Goal: Information Seeking & Learning: Learn about a topic

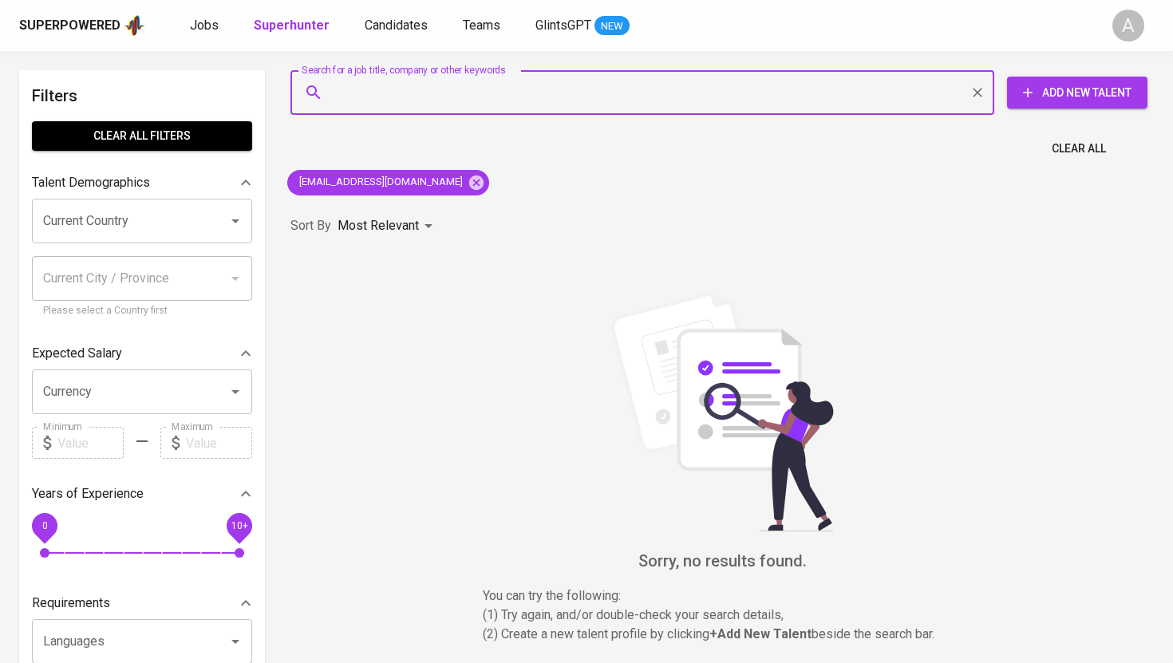
type input "jaendri.2018fpsi027@civitas.ukrida.ac.id"
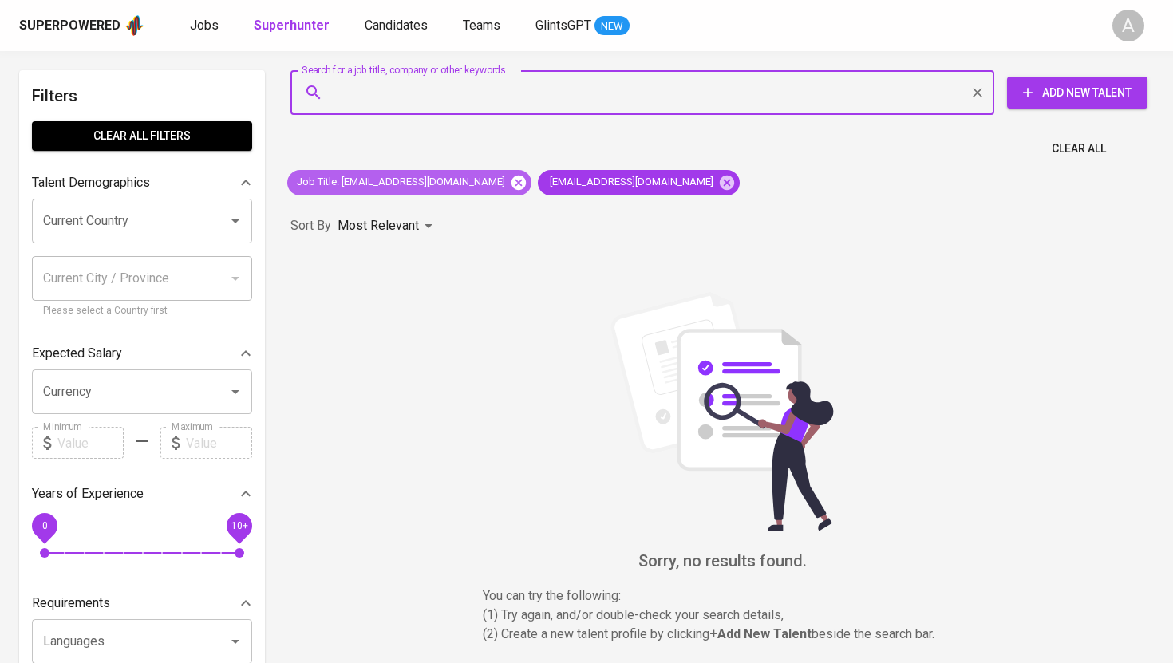
click at [526, 179] on icon at bounding box center [518, 182] width 14 height 14
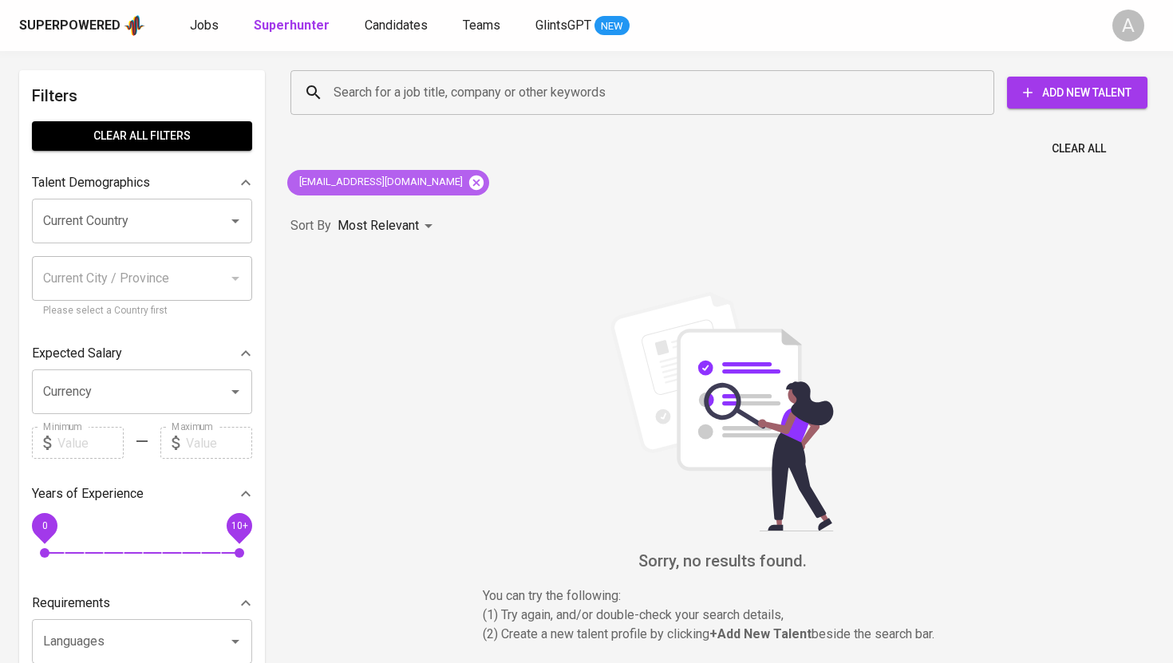
click at [467, 180] on icon at bounding box center [476, 183] width 18 height 18
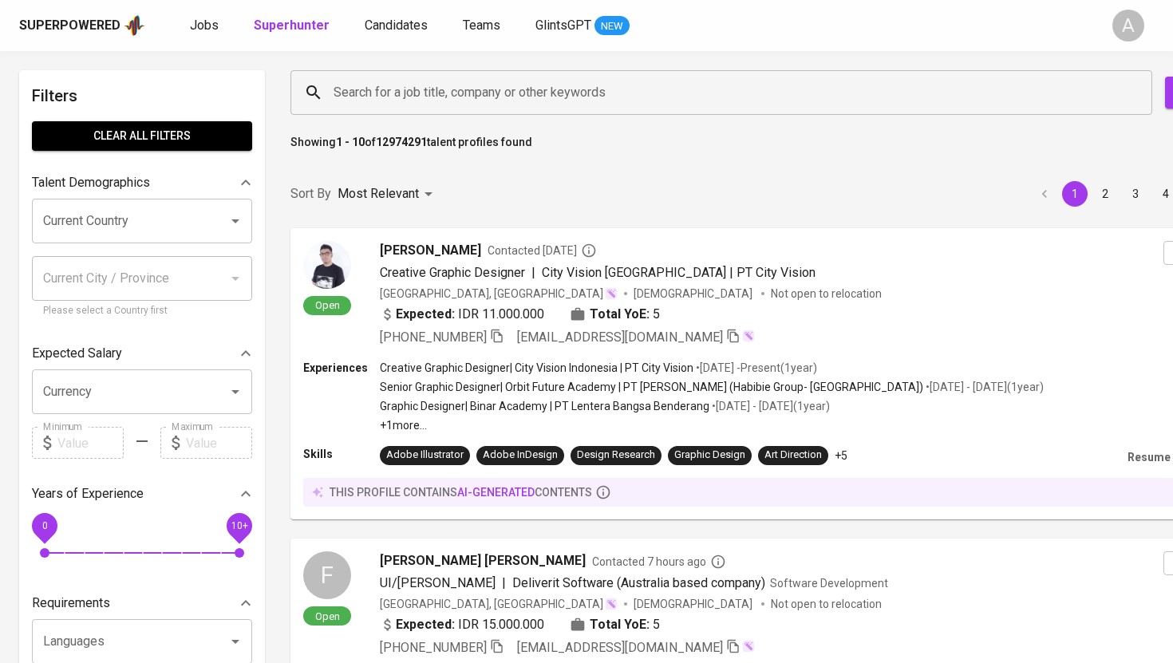
click at [520, 83] on input "Search for a job title, company or other keywords" at bounding box center [724, 92] width 791 height 30
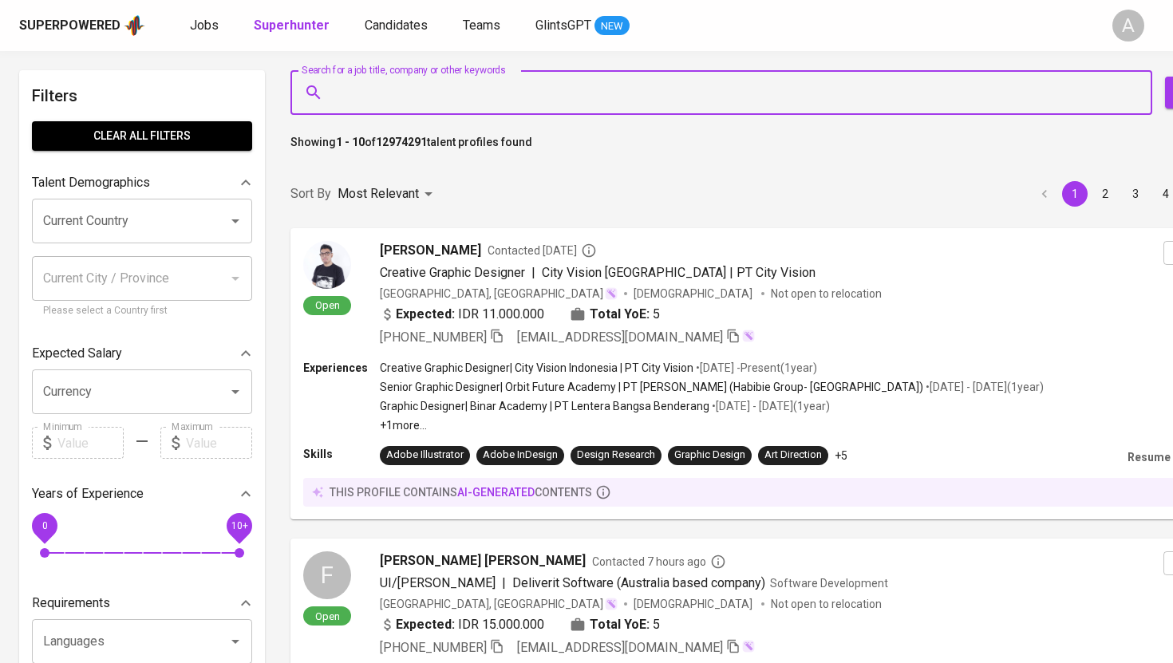
paste input "jaendri.2018fpsi027@civitas.ukrida.ac.id"
type input "jaendri.2018fpsi027@civitas.ukrida.ac.id"
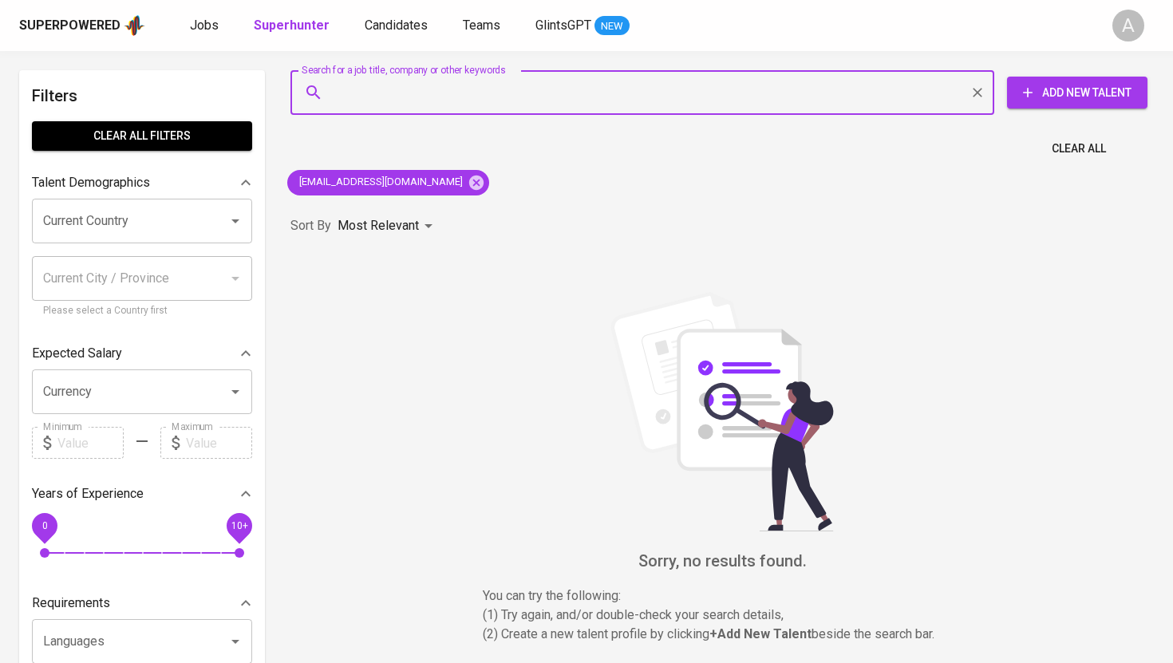
paste input "anadesya@gmail.com"
type input "anadesya@gmail.com"
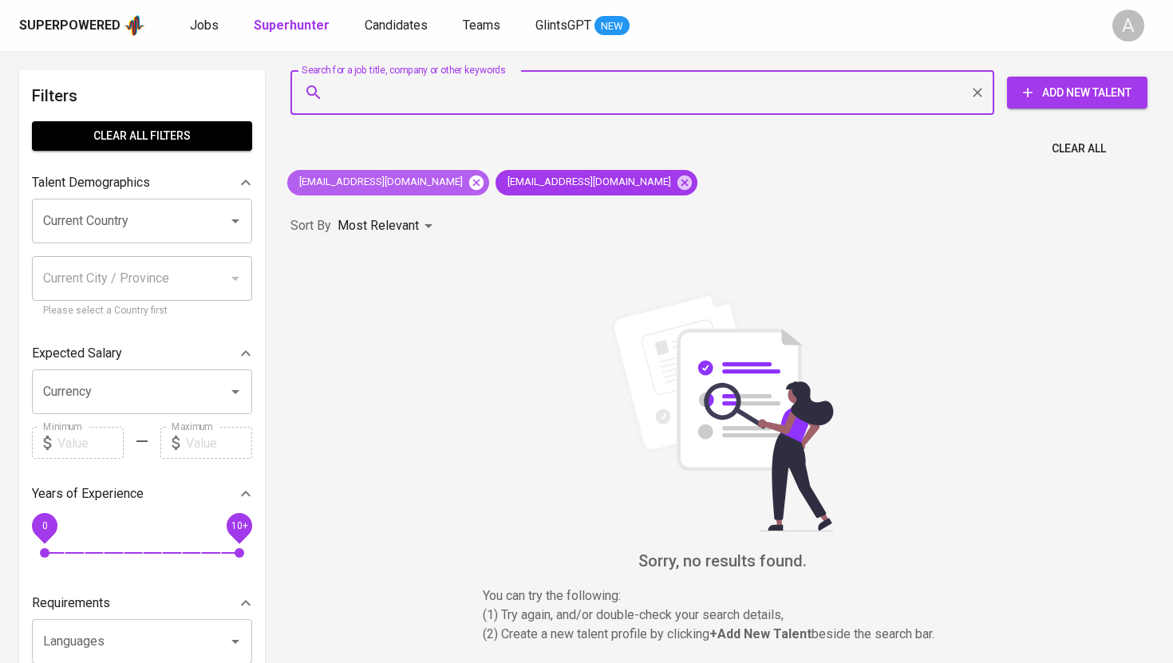
click at [485, 180] on icon at bounding box center [476, 183] width 18 height 18
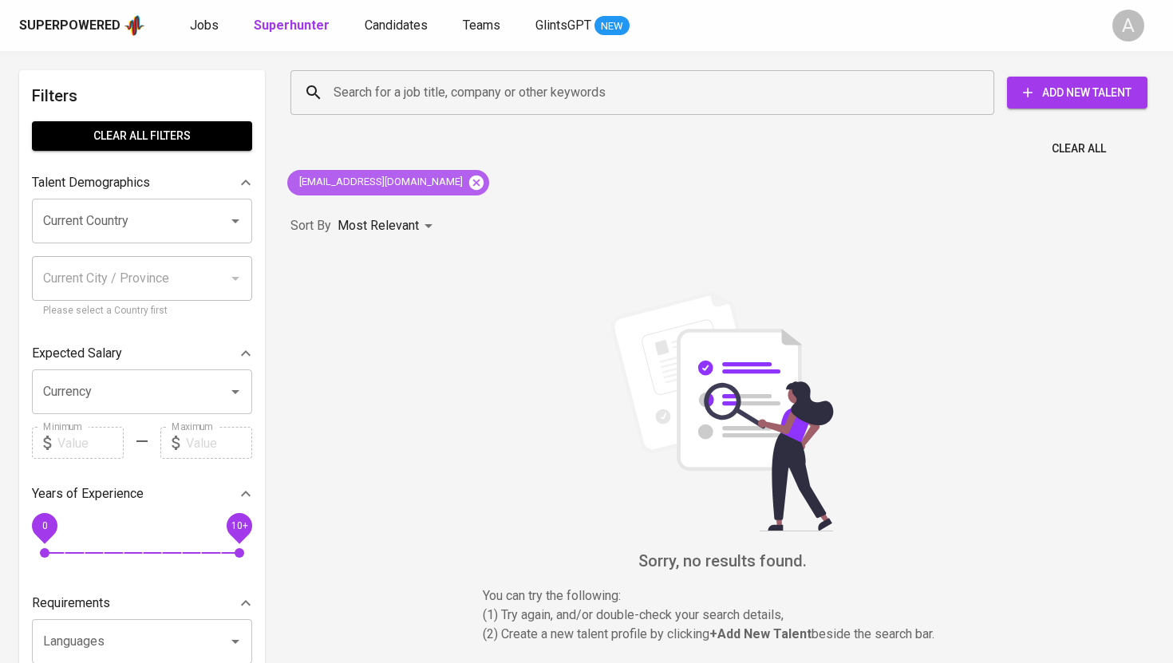
click at [469, 180] on icon at bounding box center [476, 182] width 14 height 14
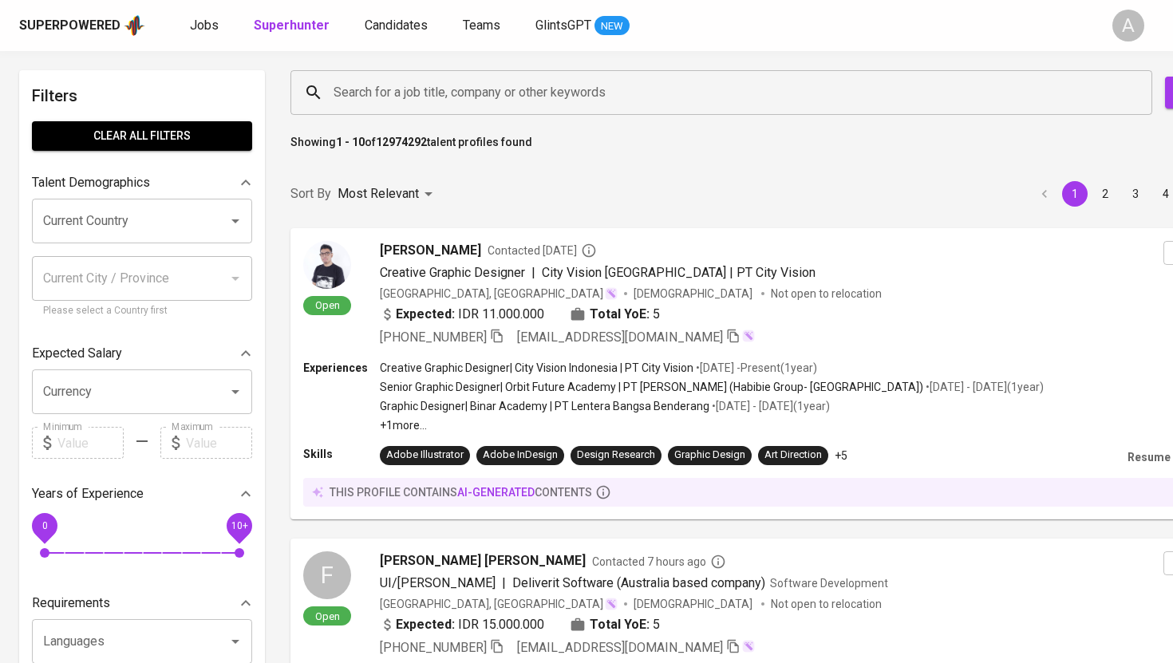
click at [458, 93] on input "Search for a job title, company or other keywords" at bounding box center [724, 92] width 791 height 30
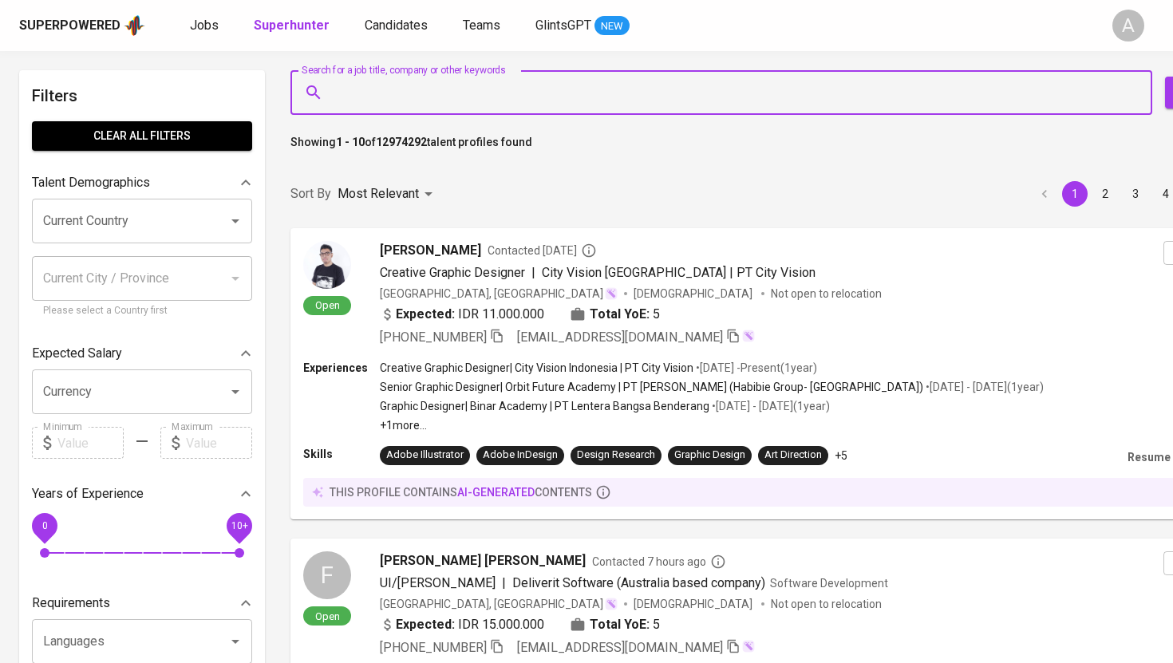
paste input "elizabethchristyharsono@gmail.com"
type input "elizabethchristyharsono@gmail.com"
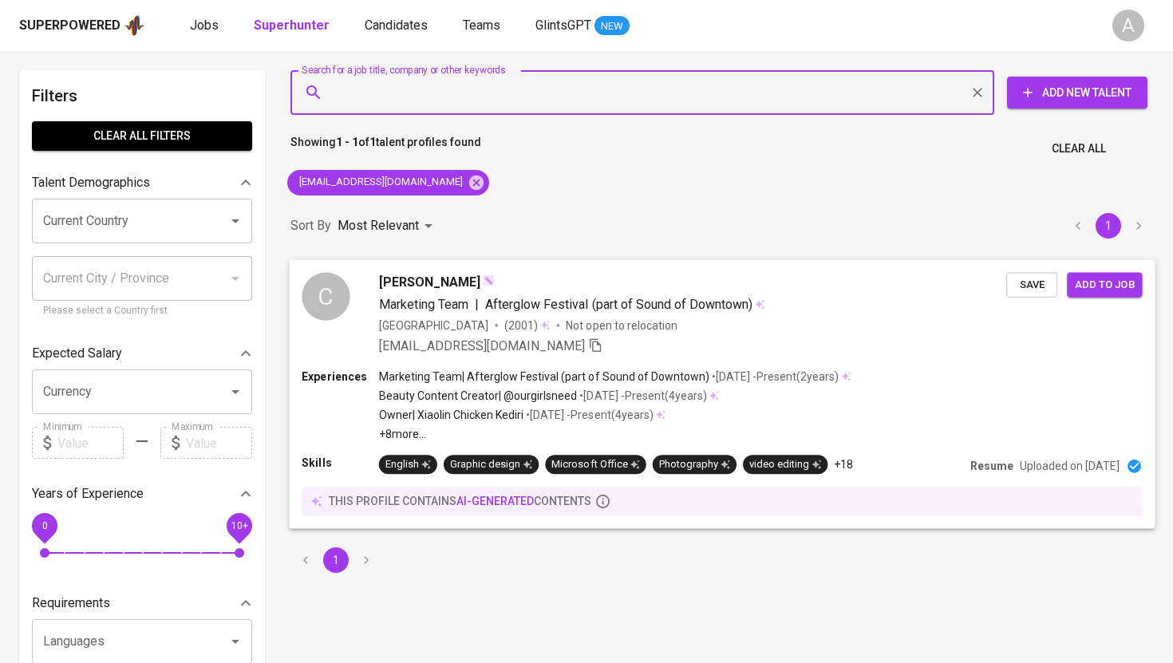
click at [329, 310] on div "C" at bounding box center [326, 296] width 48 height 48
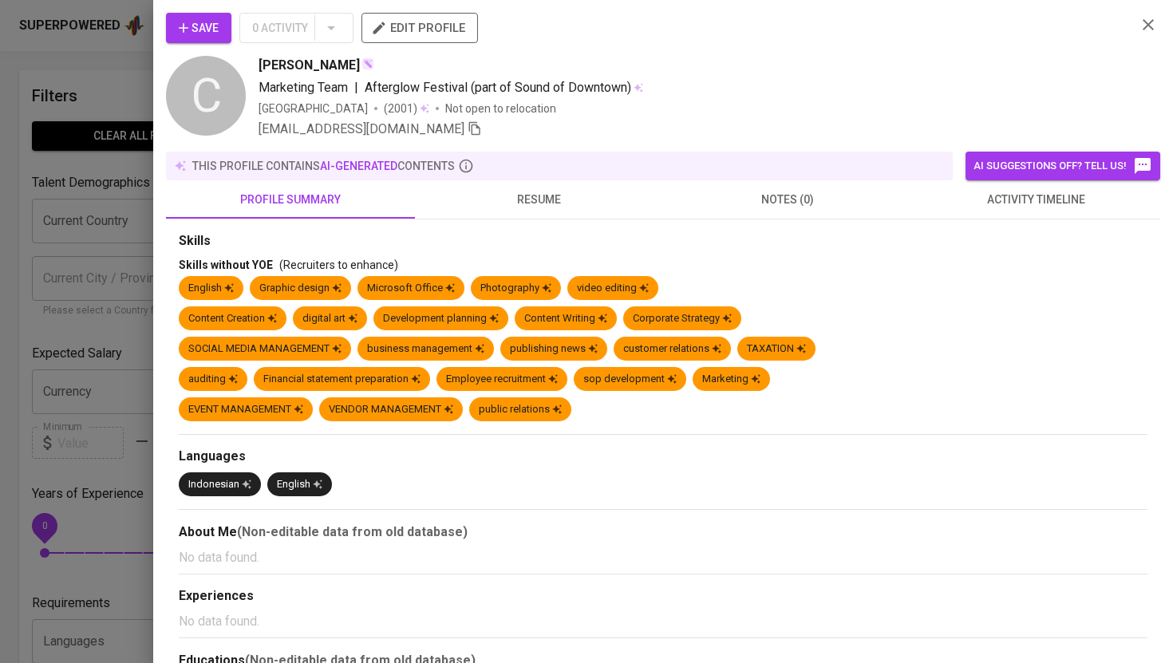
click at [542, 207] on span "resume" at bounding box center [539, 200] width 230 height 20
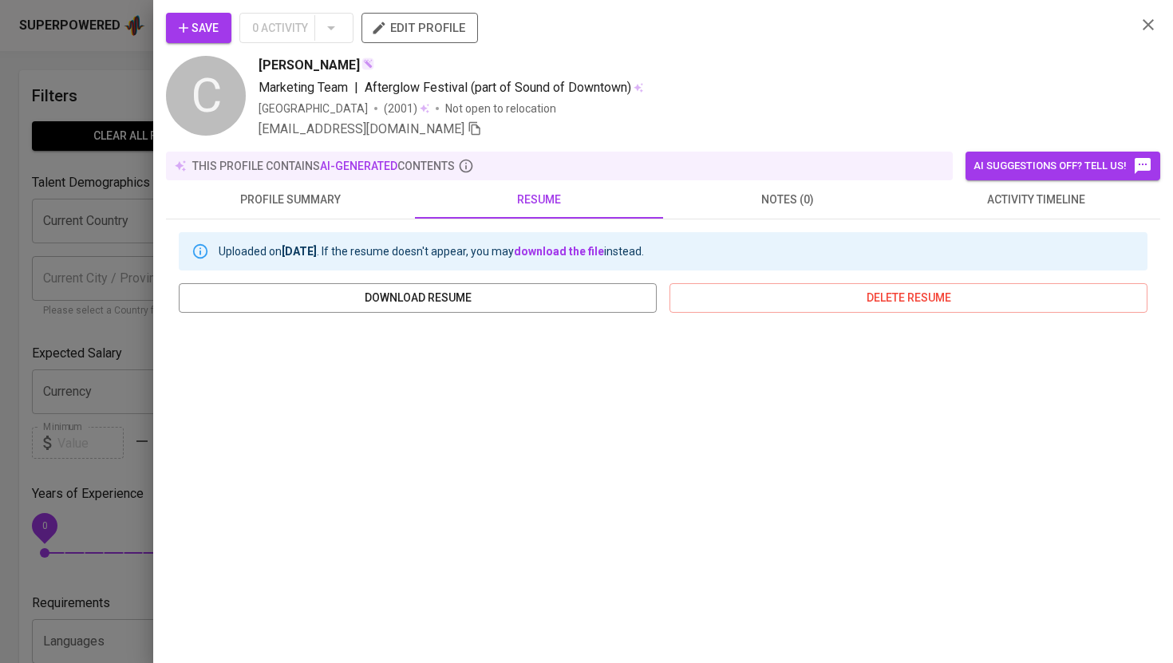
click at [108, 87] on div at bounding box center [586, 331] width 1173 height 663
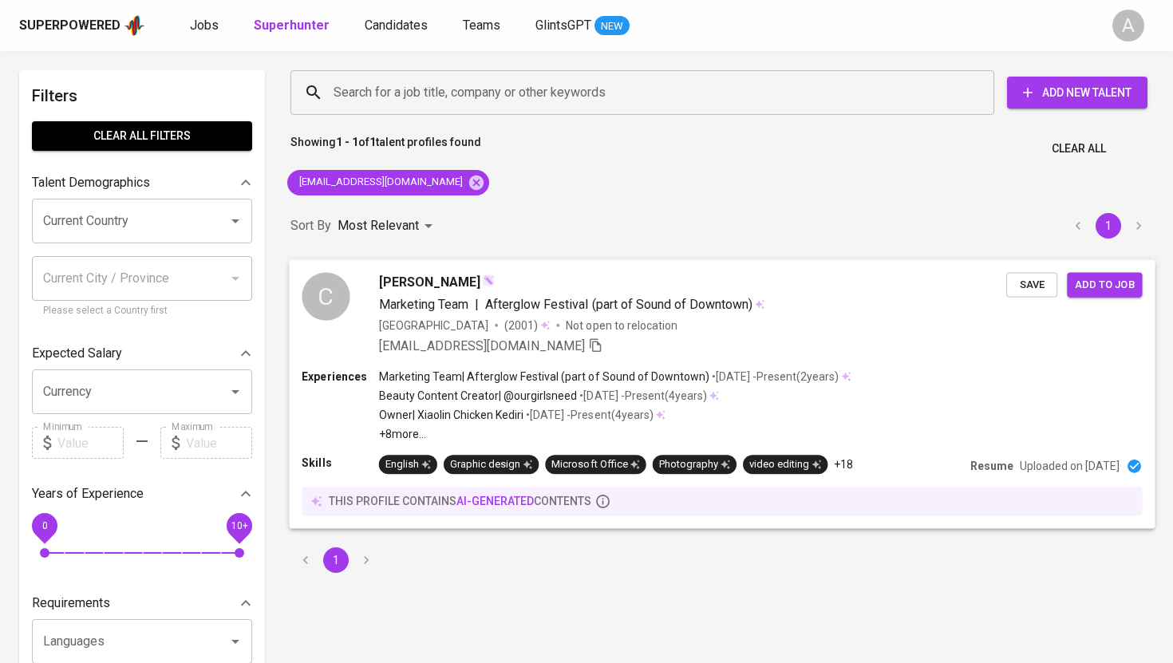
click at [341, 293] on div "C" at bounding box center [326, 296] width 48 height 48
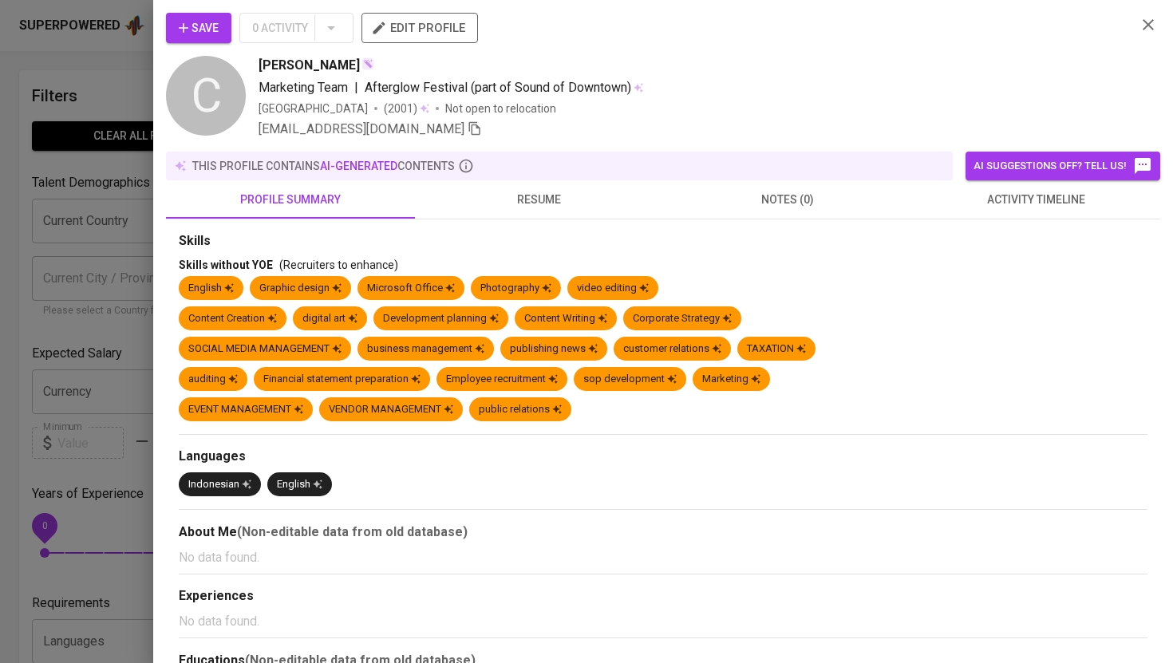
click at [521, 209] on button "resume" at bounding box center [539, 199] width 249 height 38
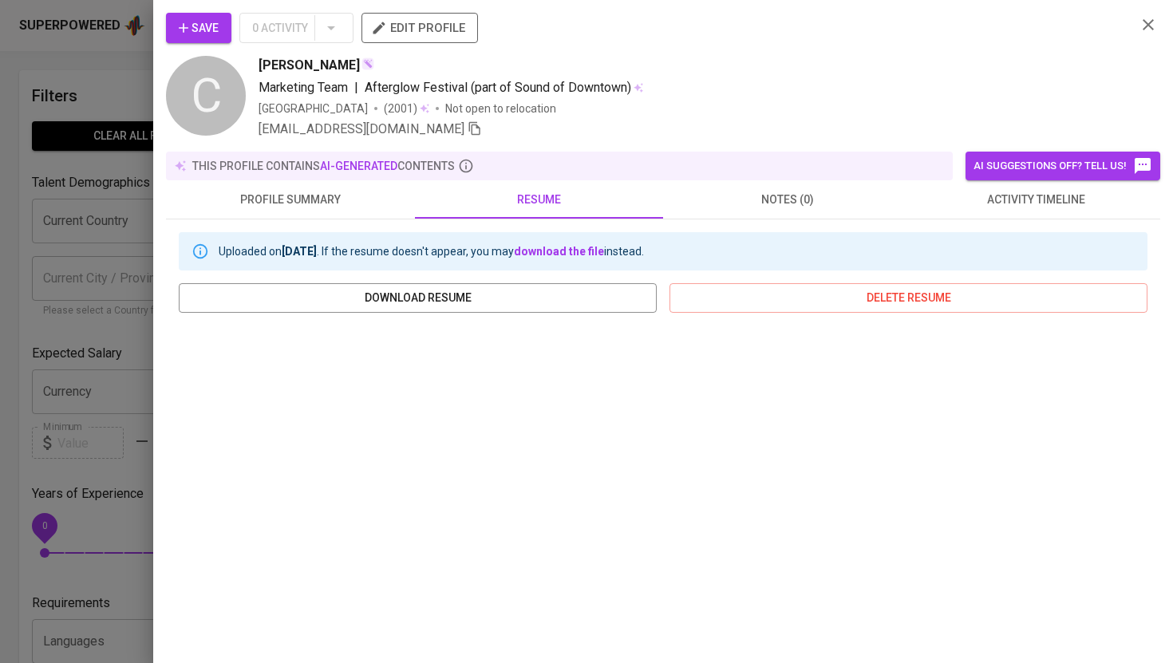
click at [125, 75] on div at bounding box center [586, 331] width 1173 height 663
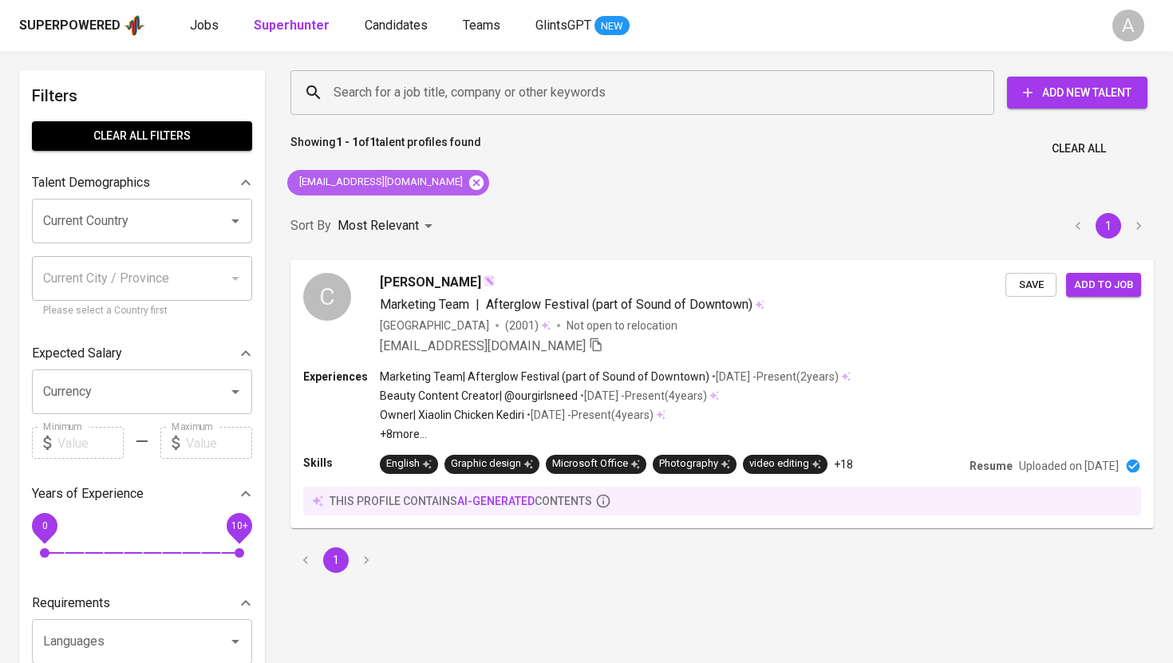
click at [482, 179] on icon at bounding box center [476, 182] width 14 height 14
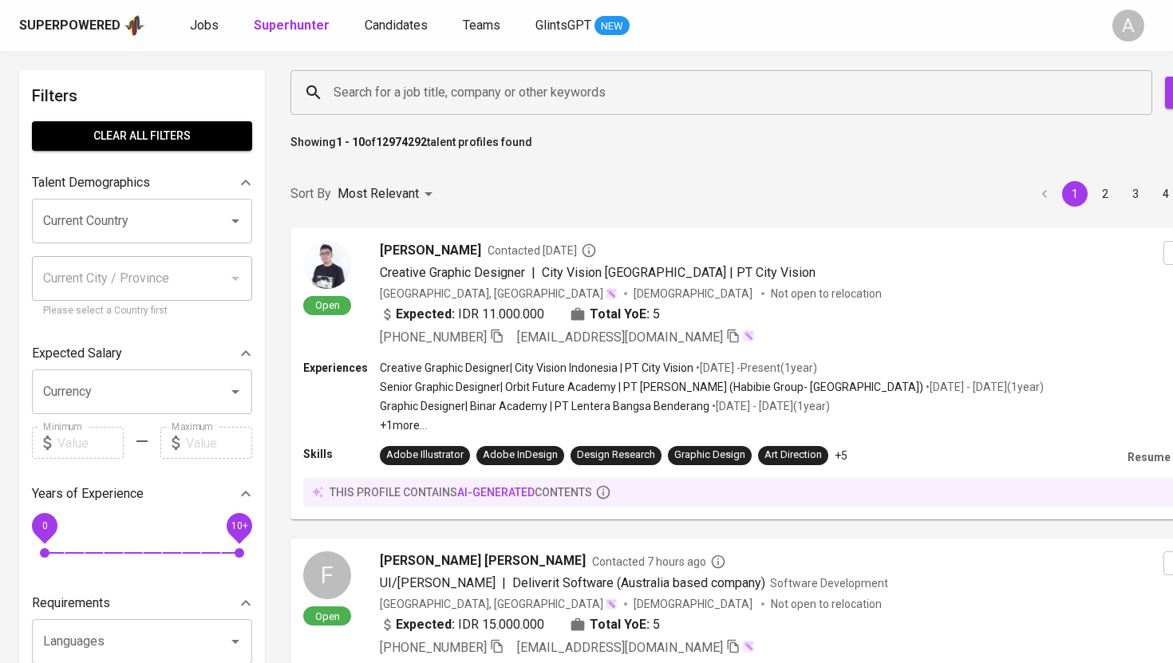
click at [516, 77] on input "Search for a job title, company or other keywords" at bounding box center [724, 92] width 791 height 30
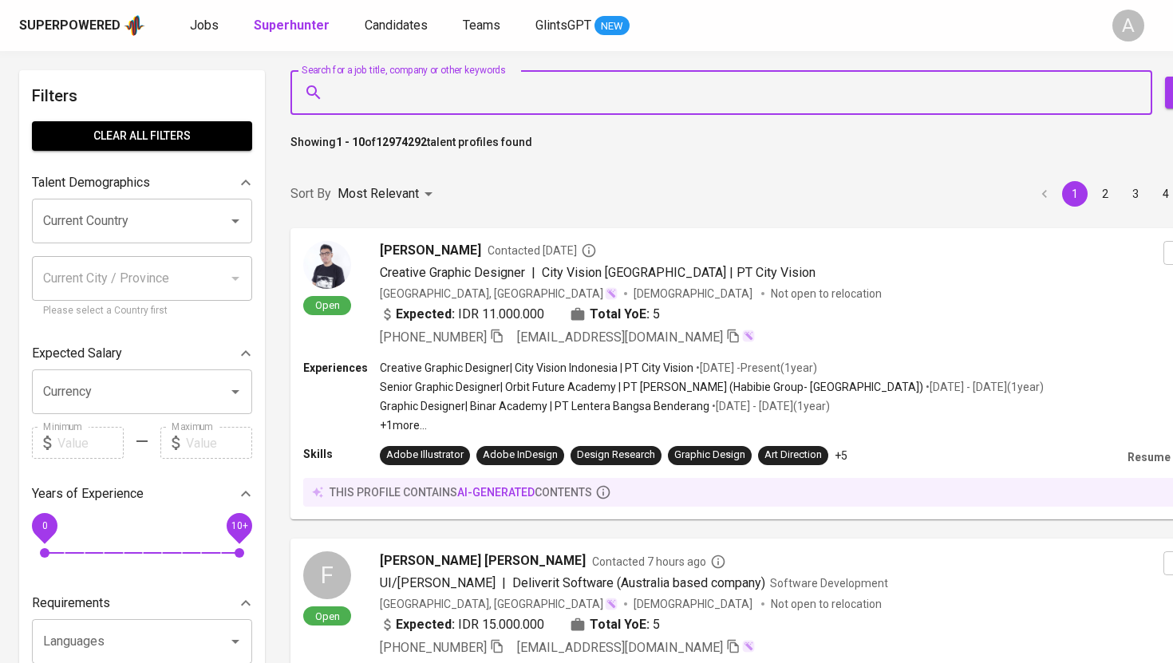
paste input "[PERSON_NAME] [PERSON_NAME]"
type input "[PERSON_NAME] [PERSON_NAME]"
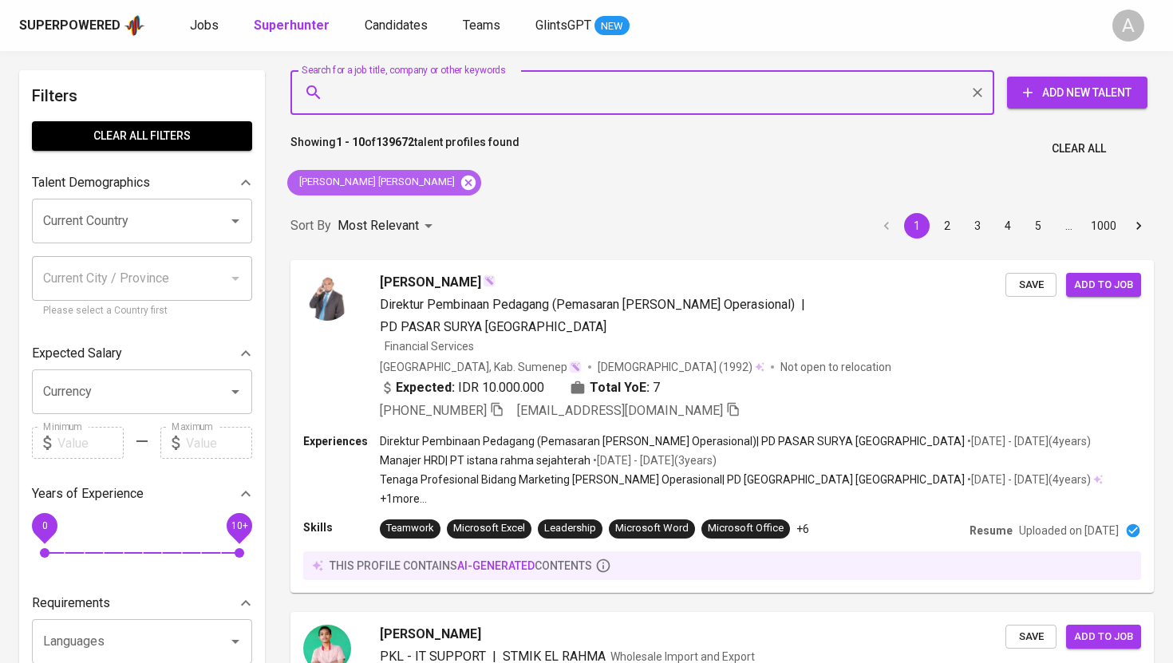
click at [461, 184] on icon at bounding box center [468, 182] width 14 height 14
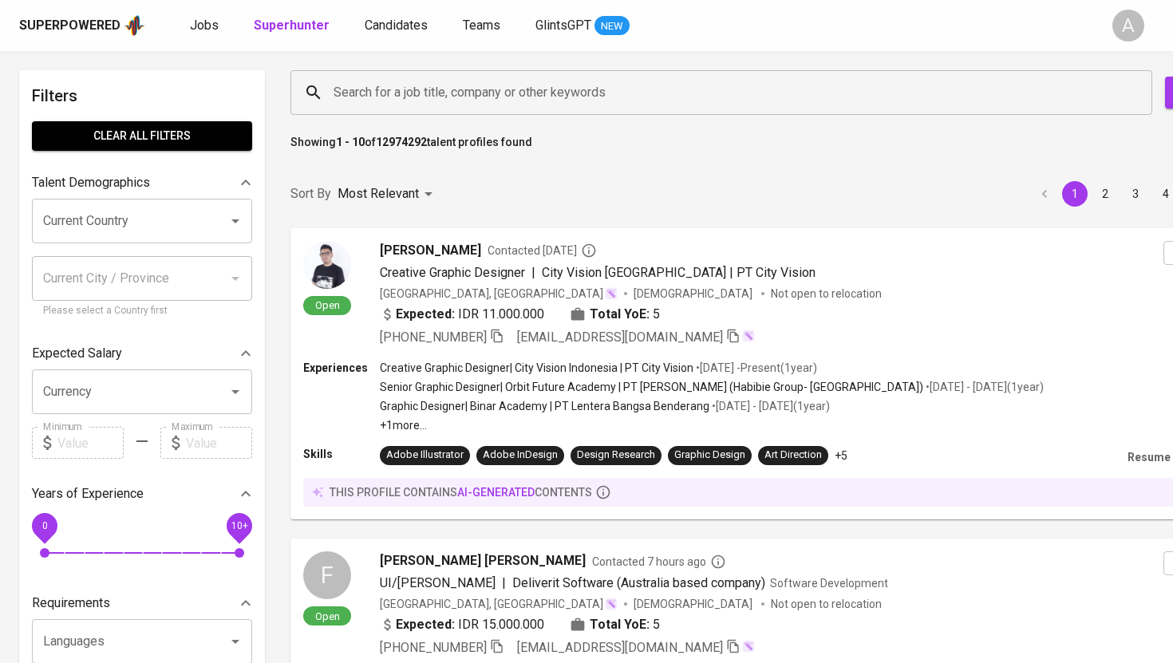
click at [455, 89] on input "Search for a job title, company or other keywords" at bounding box center [724, 92] width 791 height 30
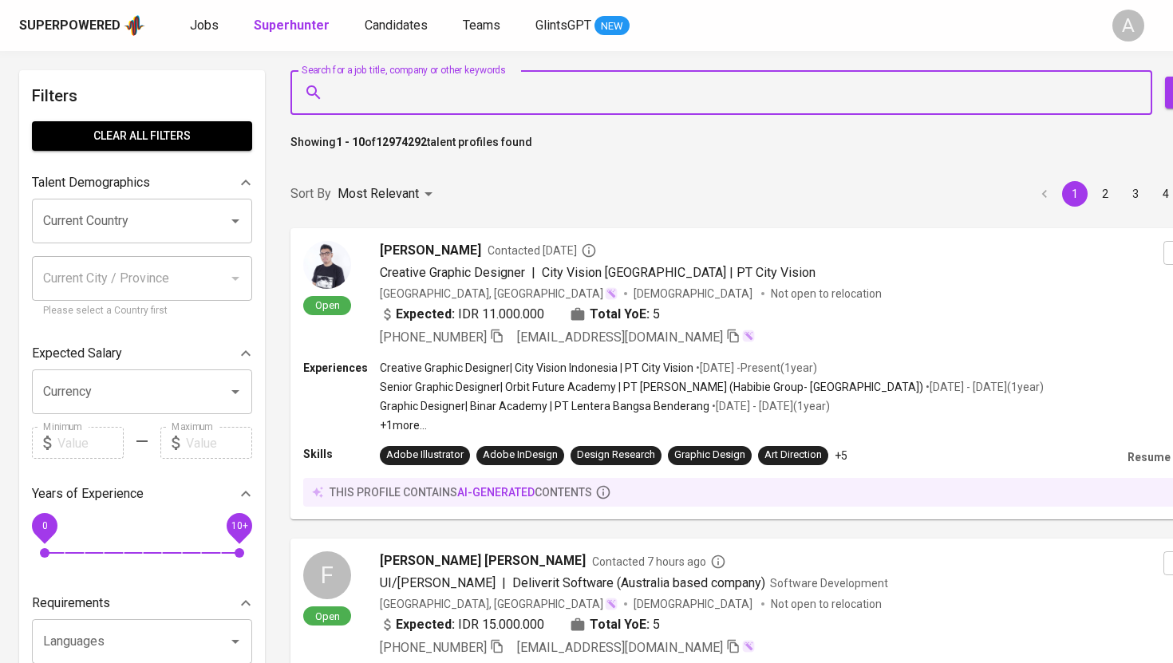
paste input "[EMAIL_ADDRESS][DOMAIN_NAME]"
type input "[EMAIL_ADDRESS][DOMAIN_NAME]"
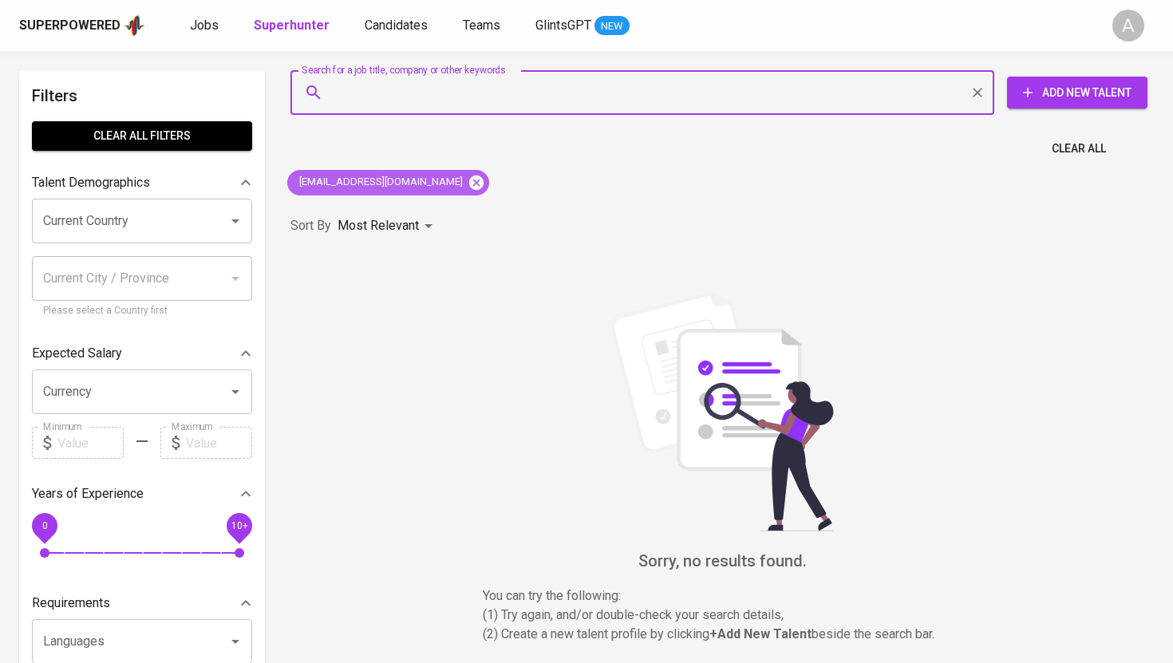
click at [467, 182] on icon at bounding box center [476, 183] width 18 height 18
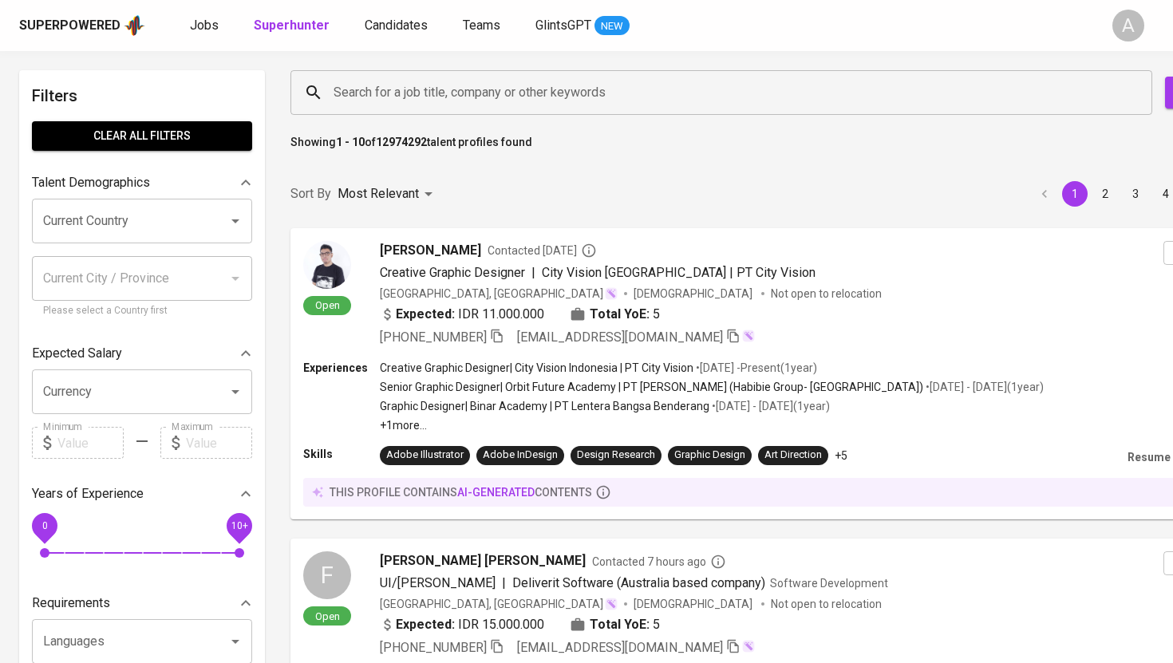
click at [475, 97] on input "Search for a job title, company or other keywords" at bounding box center [724, 92] width 791 height 30
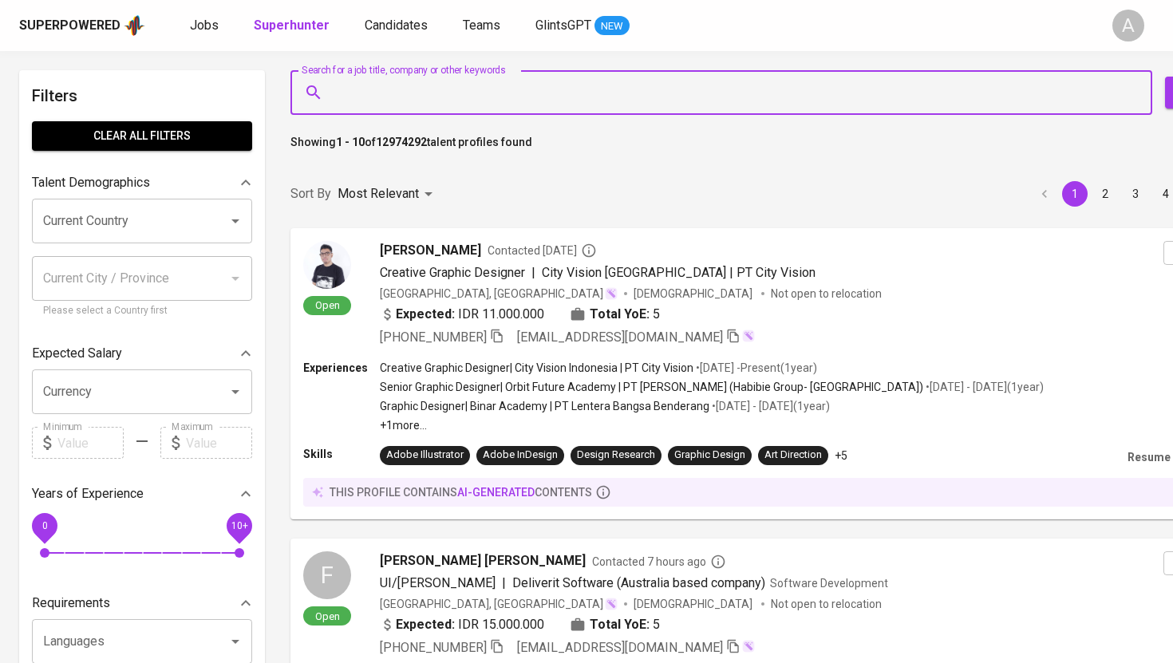
paste input "[EMAIL_ADDRESS][DOMAIN_NAME]"
type input "[EMAIL_ADDRESS][DOMAIN_NAME]"
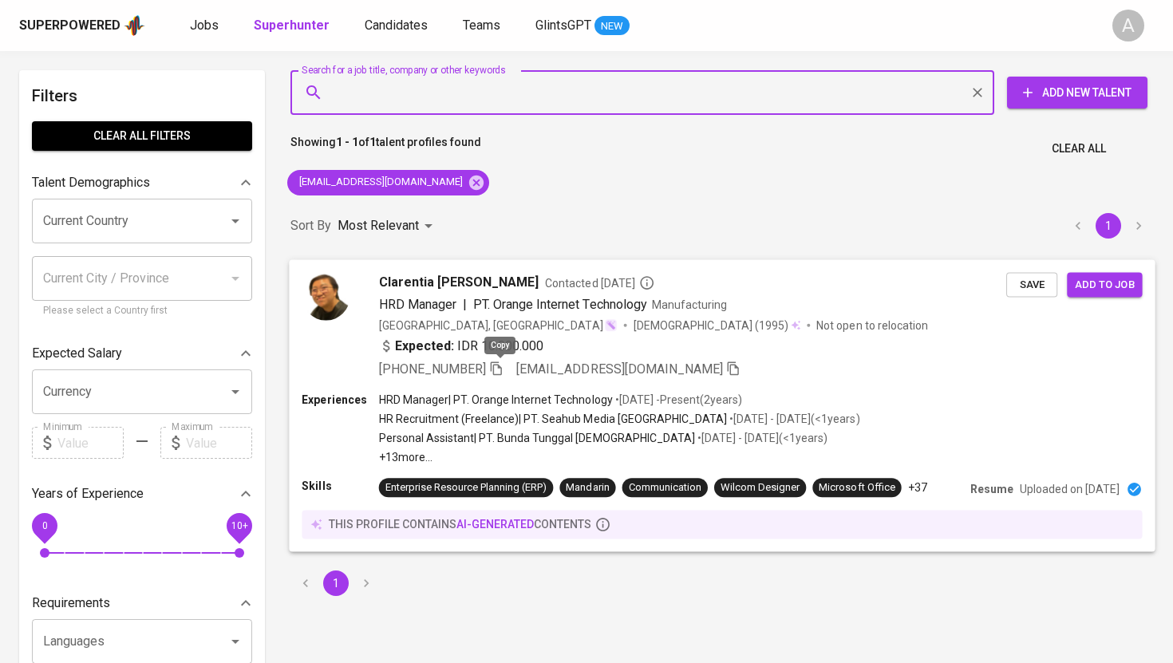
click at [499, 370] on icon "button" at bounding box center [496, 368] width 14 height 14
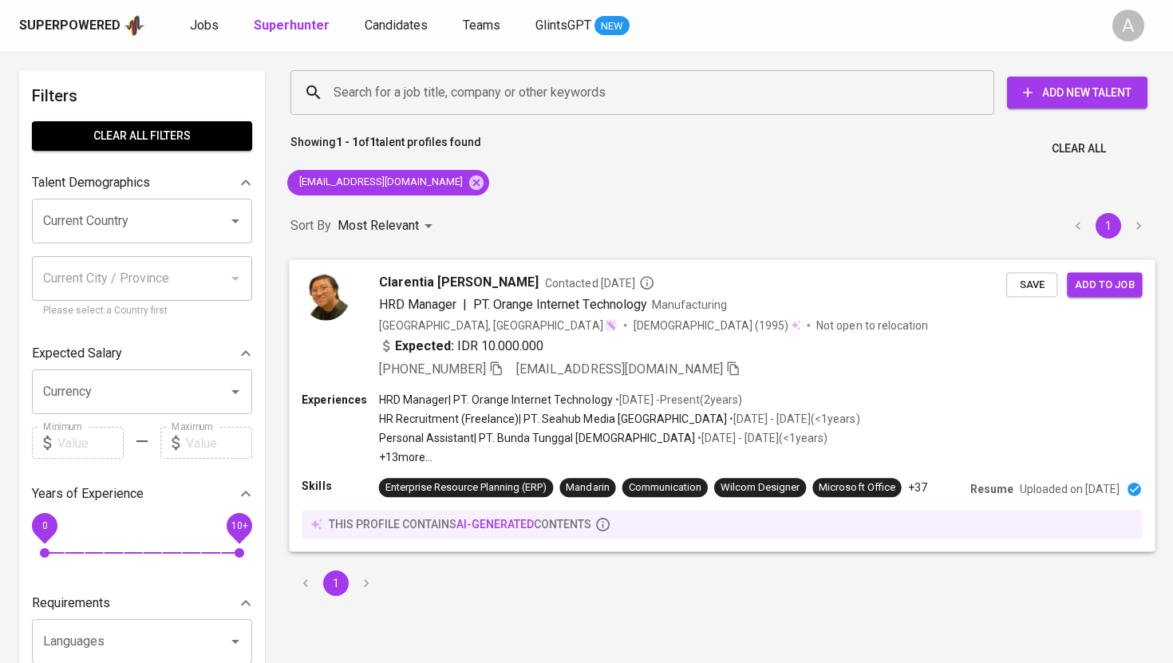
click at [318, 290] on img at bounding box center [326, 296] width 48 height 48
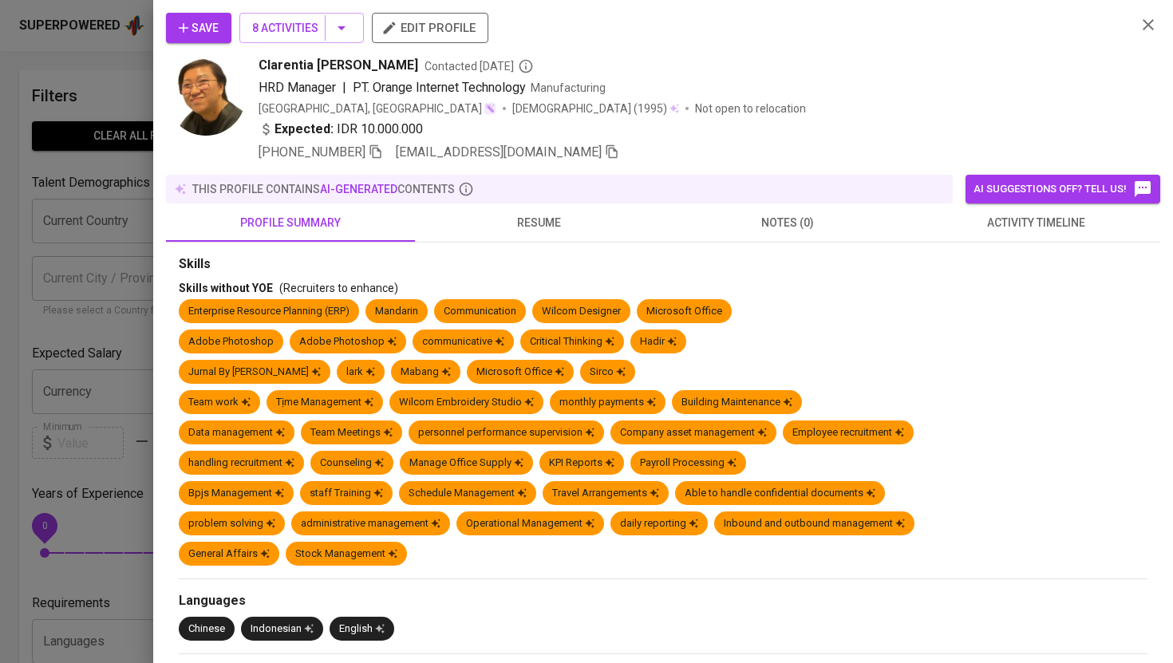
click at [210, 97] on img at bounding box center [206, 96] width 80 height 80
click at [187, 107] on img at bounding box center [206, 96] width 80 height 80
click at [531, 227] on span "resume" at bounding box center [539, 223] width 230 height 20
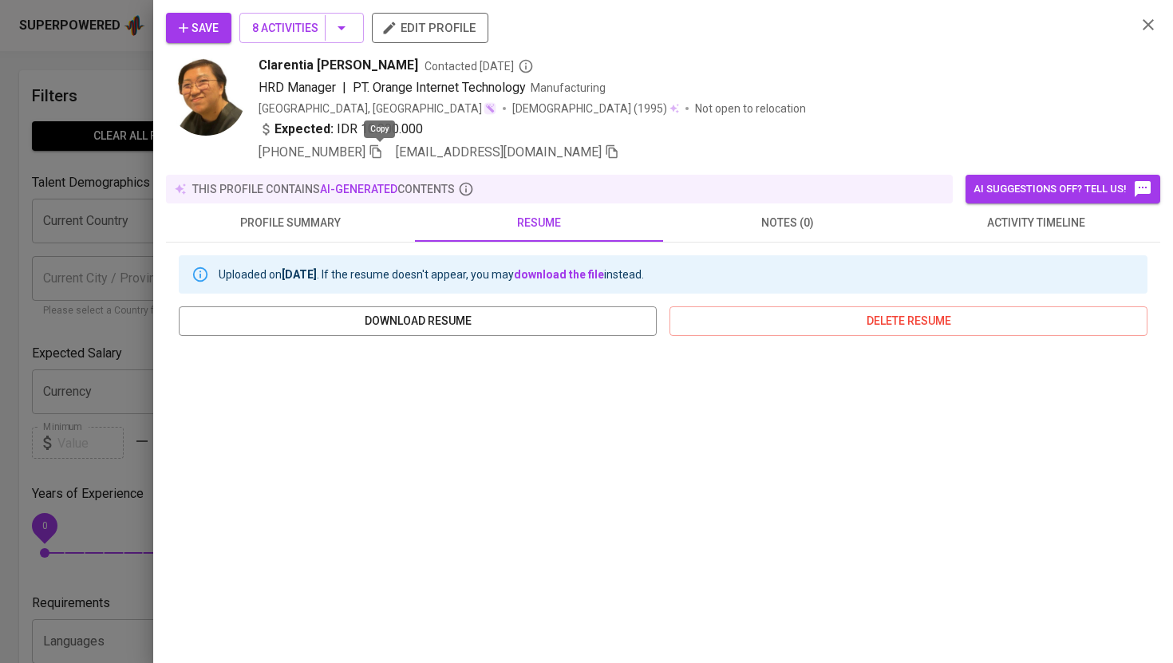
click at [373, 152] on icon "button" at bounding box center [375, 152] width 11 height 14
click at [89, 90] on div at bounding box center [586, 331] width 1173 height 663
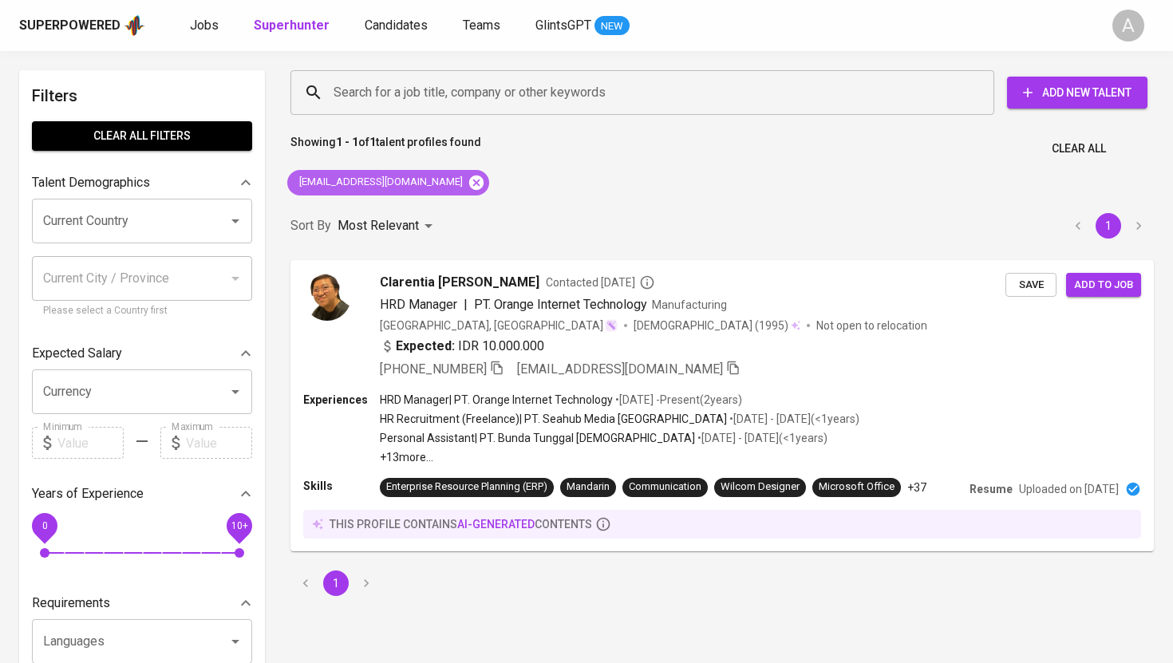
click at [480, 177] on icon at bounding box center [476, 182] width 14 height 14
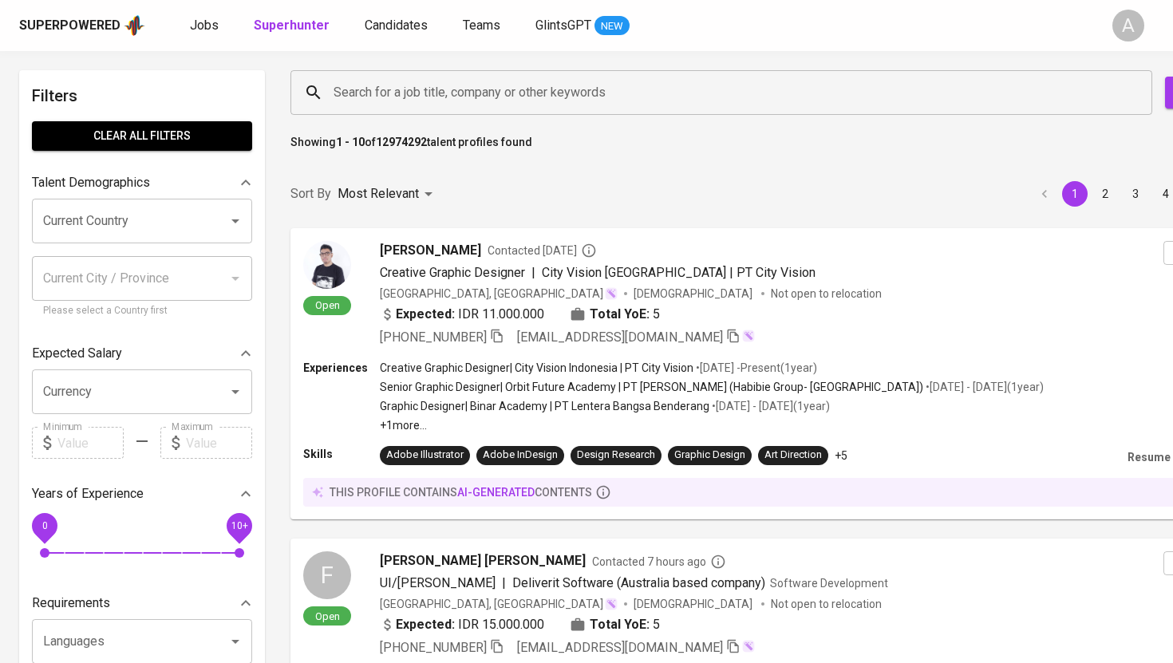
click at [507, 97] on input "Search for a job title, company or other keywords" at bounding box center [724, 92] width 791 height 30
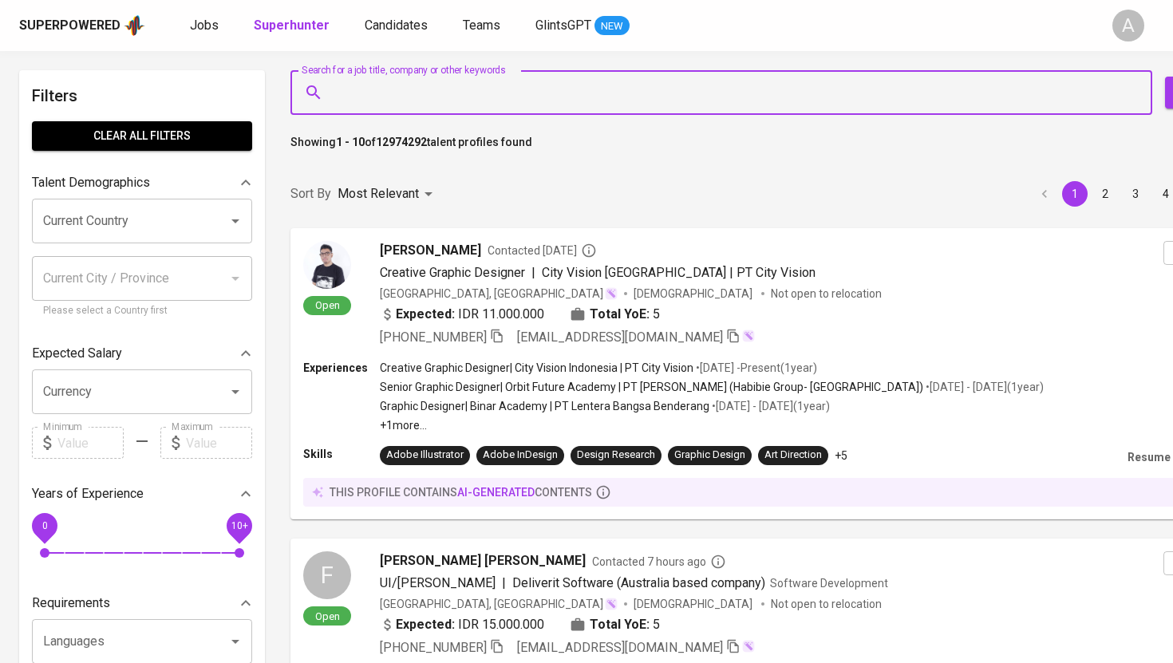
paste input "[EMAIL_ADDRESS][DOMAIN_NAME]"
type input "[EMAIL_ADDRESS][DOMAIN_NAME]"
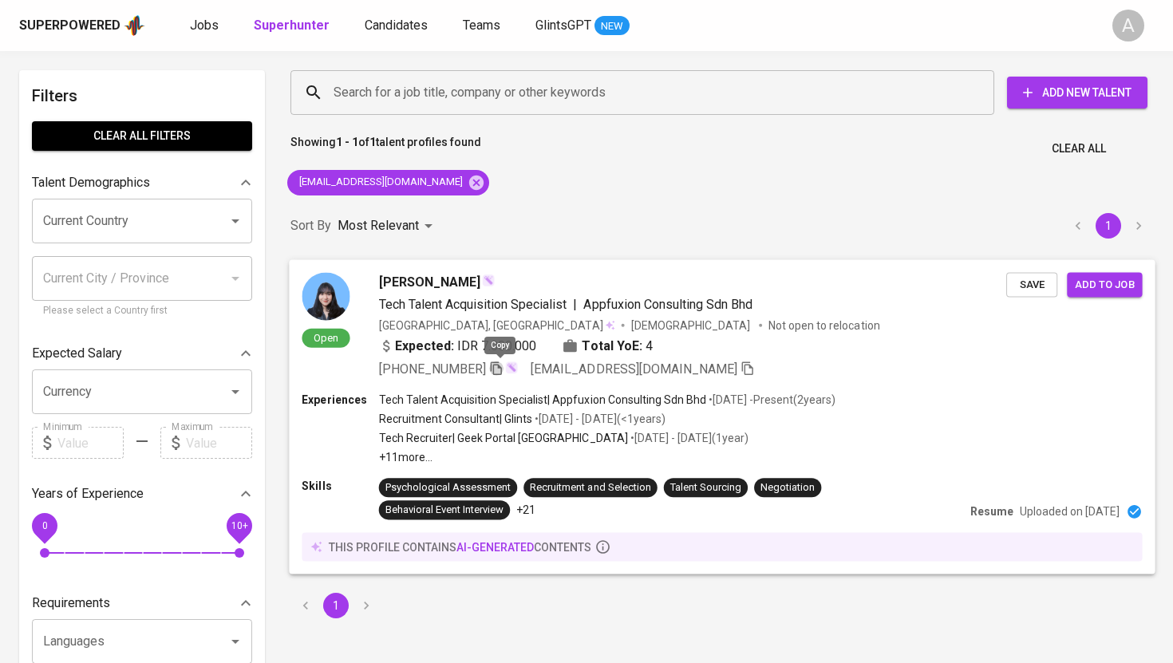
click at [501, 366] on icon "button" at bounding box center [496, 368] width 14 height 14
click at [469, 176] on icon at bounding box center [476, 182] width 14 height 14
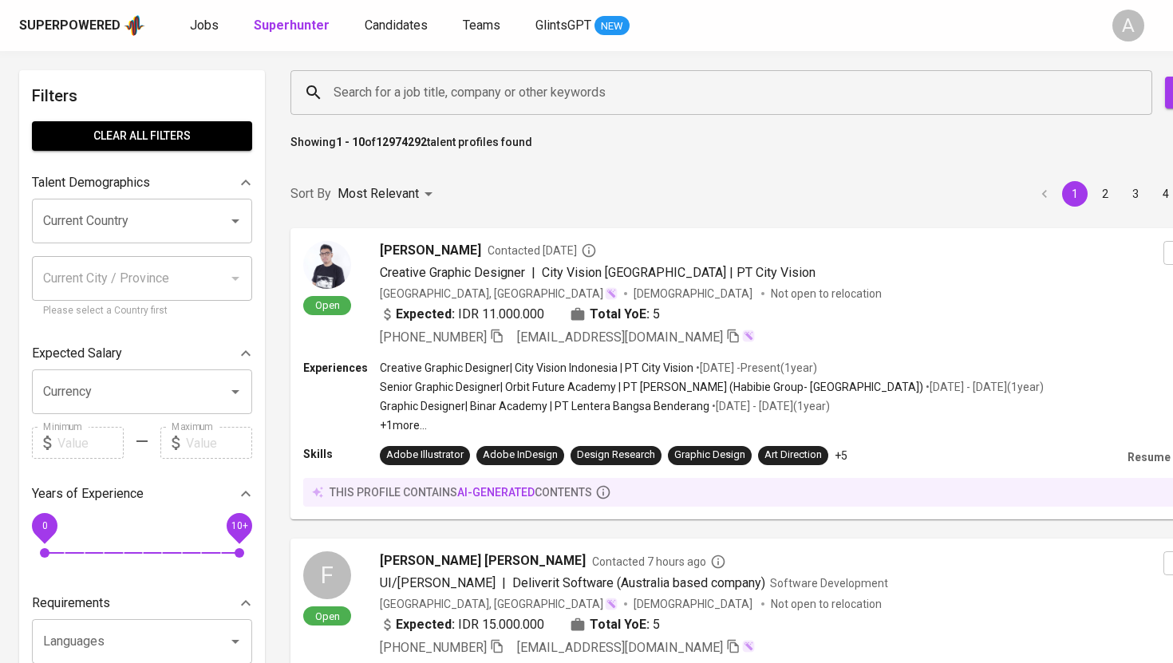
click at [461, 97] on input "Search for a job title, company or other keywords" at bounding box center [724, 92] width 791 height 30
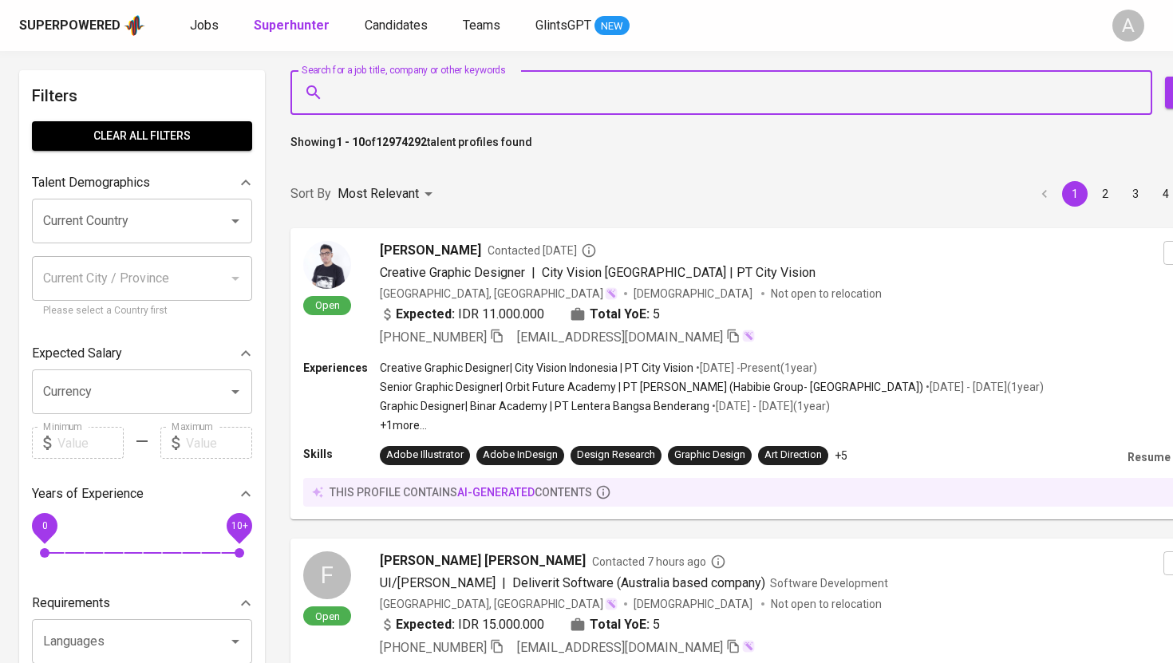
paste input "[EMAIL_ADDRESS][DOMAIN_NAME]"
type input "[EMAIL_ADDRESS][DOMAIN_NAME]"
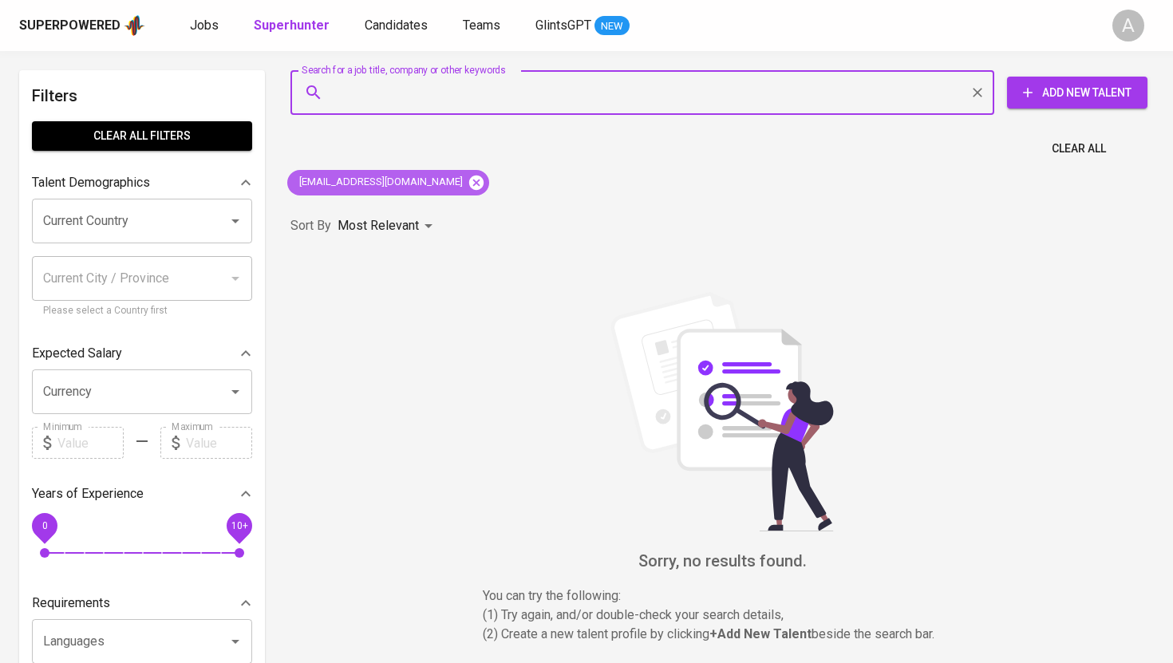
click at [467, 174] on icon at bounding box center [476, 183] width 18 height 18
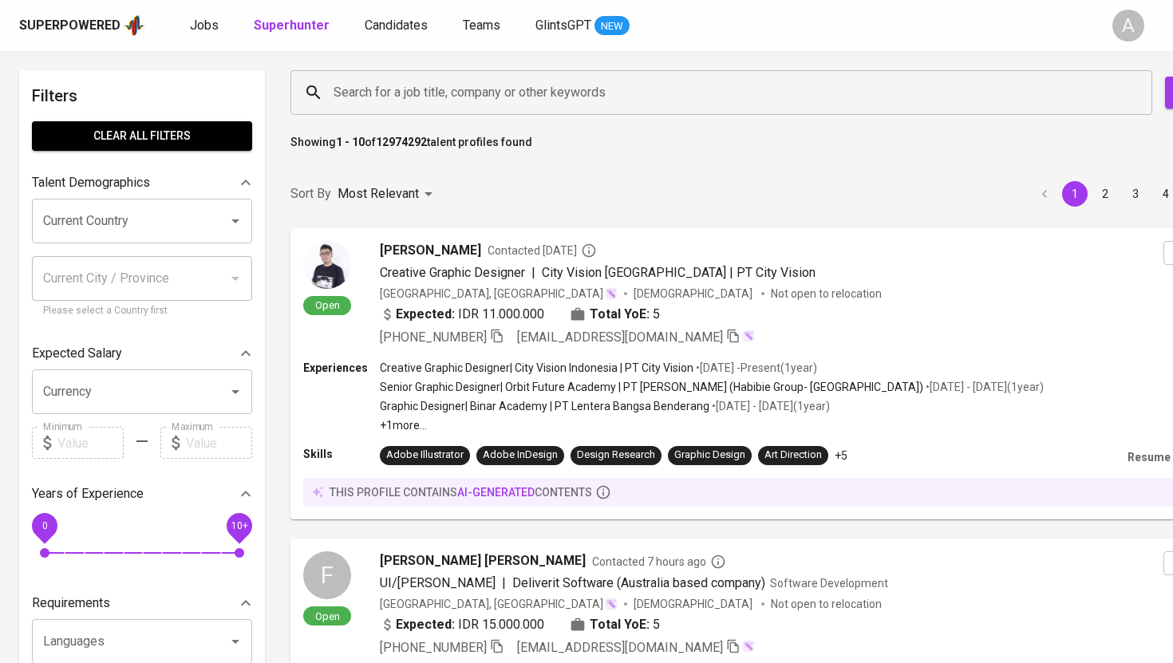
click at [467, 97] on input "Search for a job title, company or other keywords" at bounding box center [724, 92] width 791 height 30
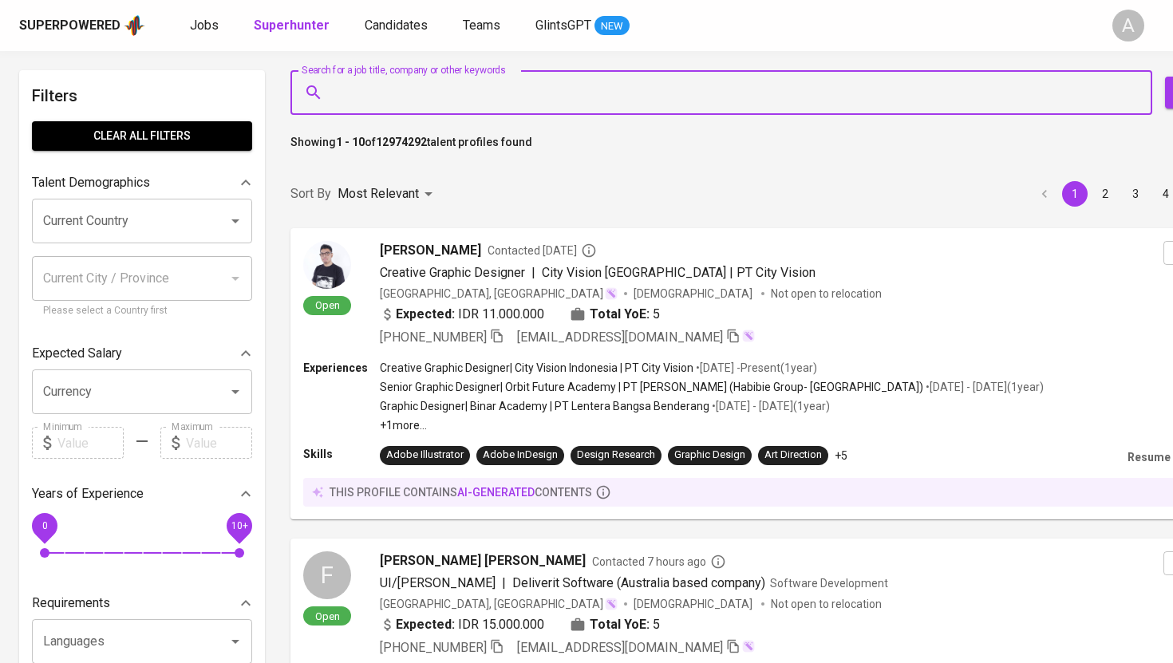
paste input "[EMAIL_ADDRESS][DOMAIN_NAME]"
type input "[EMAIL_ADDRESS][DOMAIN_NAME]"
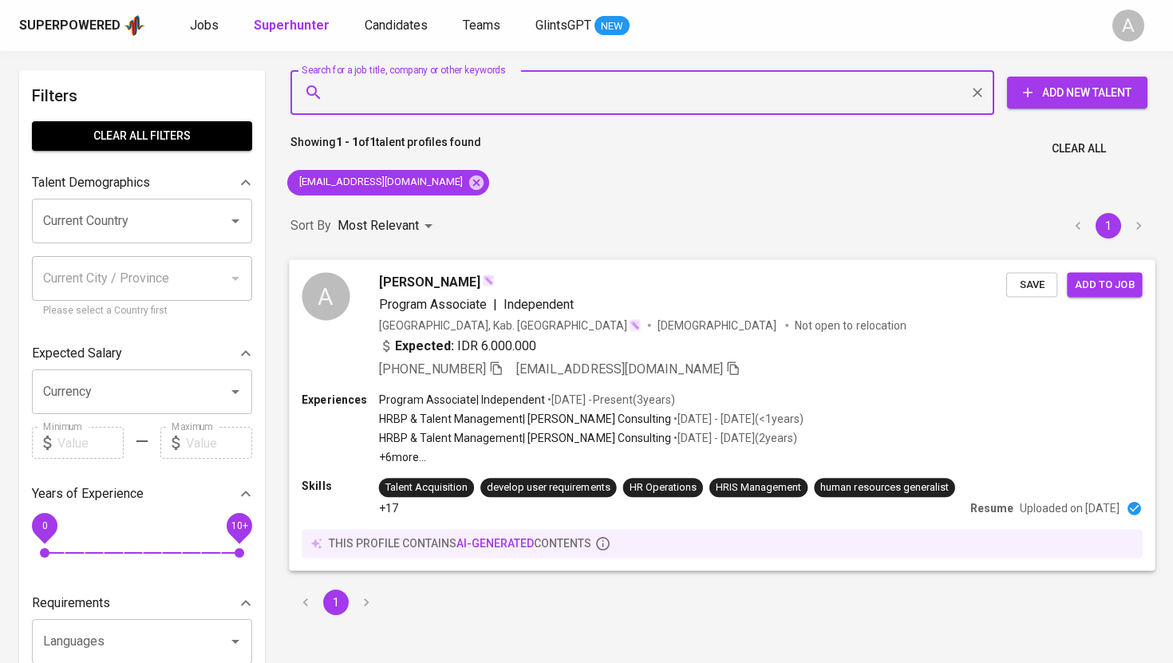
click at [319, 289] on div "A" at bounding box center [326, 296] width 48 height 48
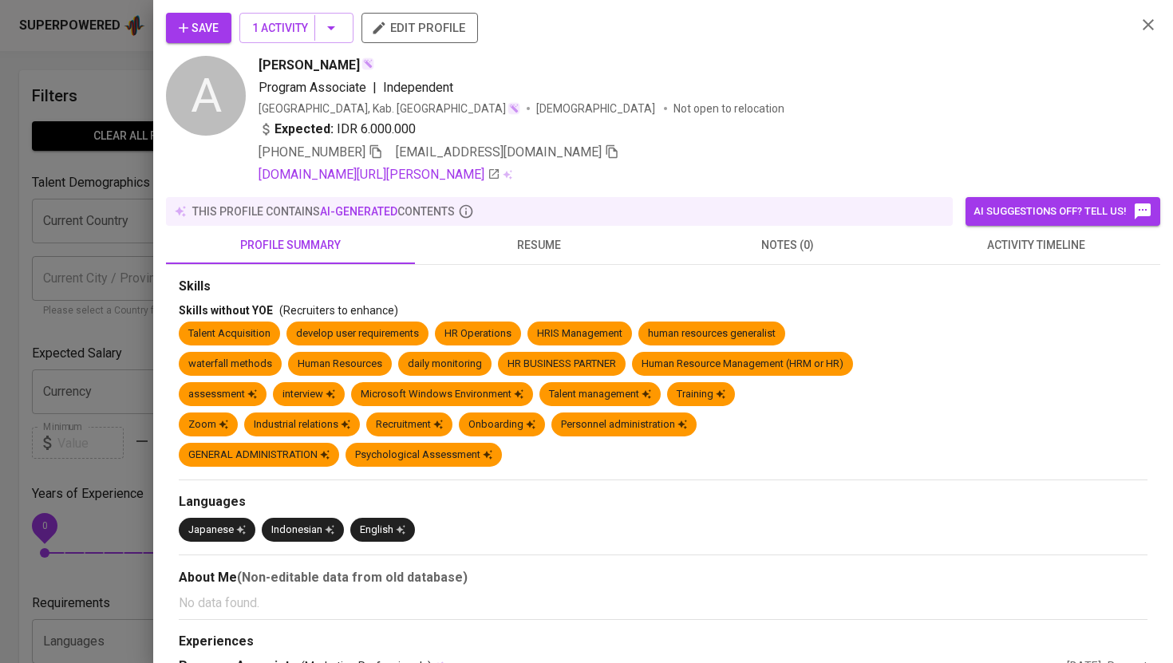
click at [537, 246] on span "resume" at bounding box center [539, 245] width 230 height 20
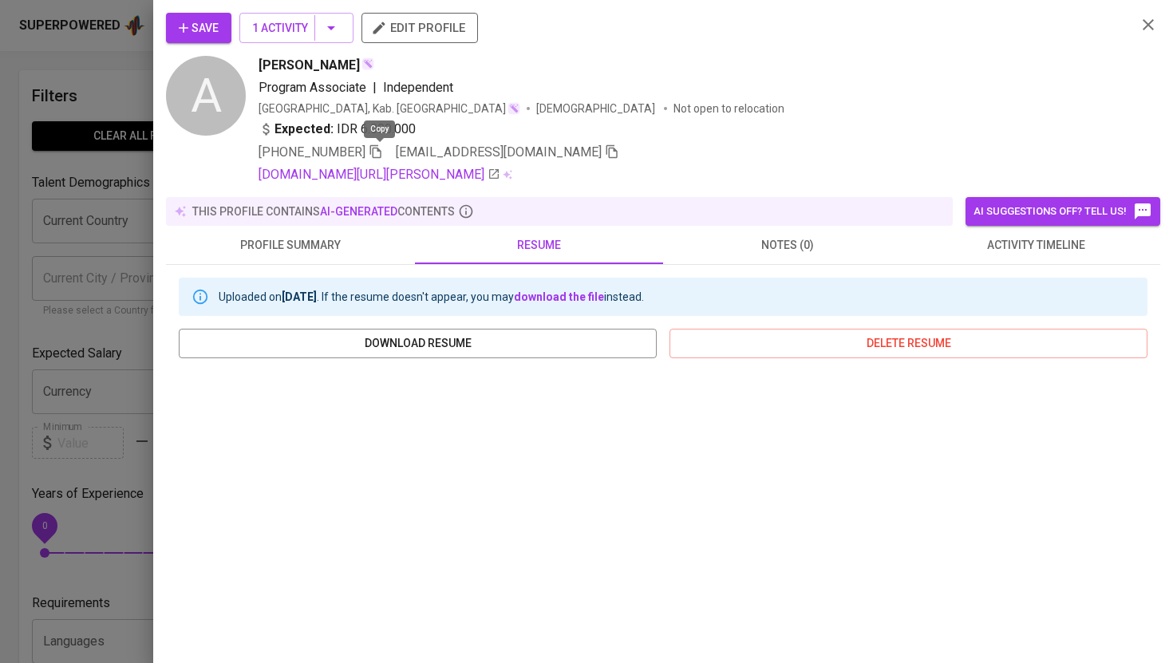
click at [381, 155] on icon "button" at bounding box center [376, 151] width 14 height 14
